Goal: Information Seeking & Learning: Learn about a topic

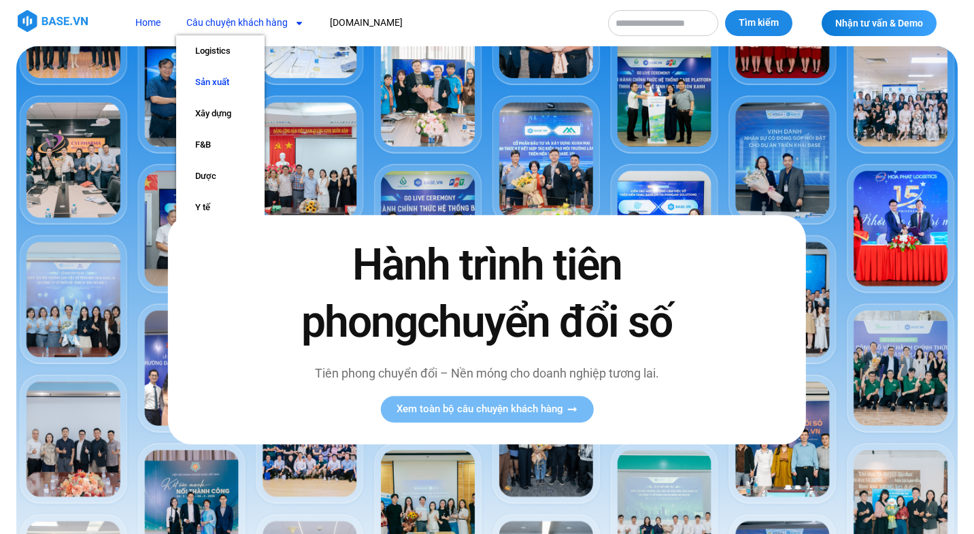
click at [220, 82] on link "Sản xuất" at bounding box center [220, 82] width 88 height 31
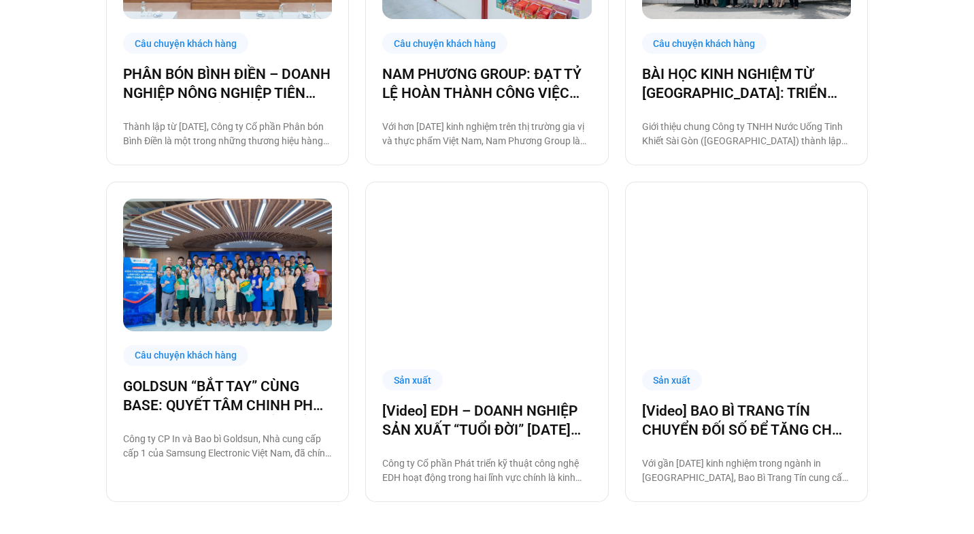
scroll to position [1199, 0]
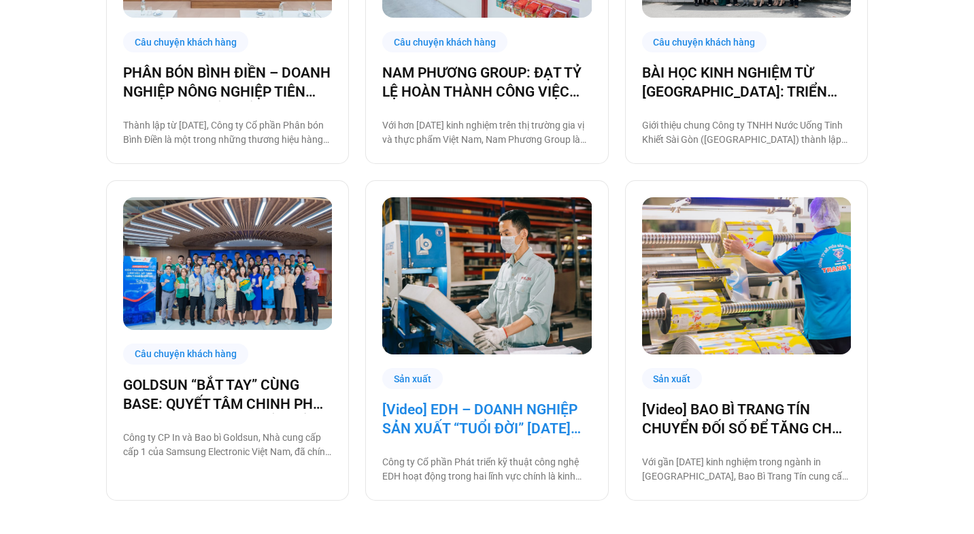
click at [482, 429] on link "[Video] EDH – DOANH NGHIỆP SẢN XUẤT “TUỔI ĐỜI” [DATE] VÀ CÂU CHUYỆN CHUYỂN ĐỔI …" at bounding box center [486, 419] width 209 height 38
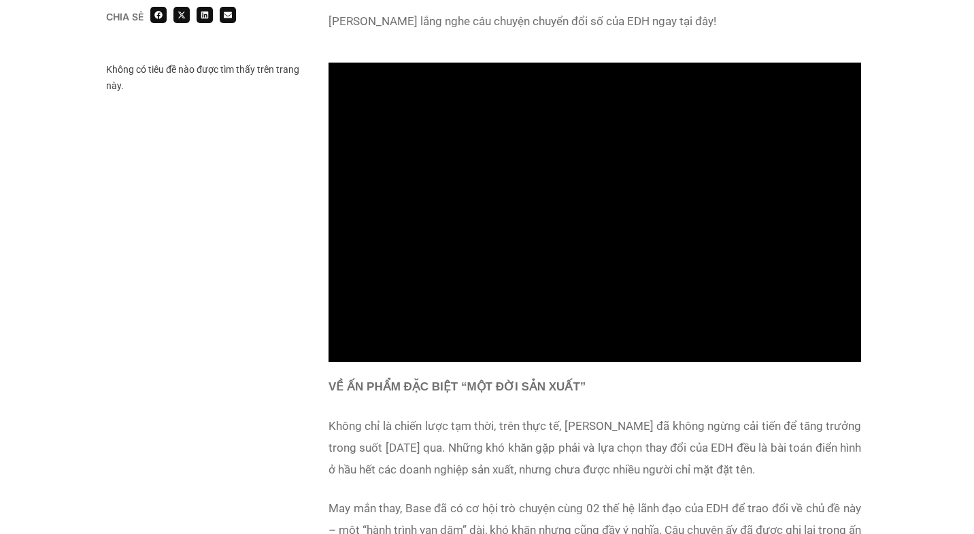
scroll to position [1169, 0]
